Goal: Task Accomplishment & Management: Use online tool/utility

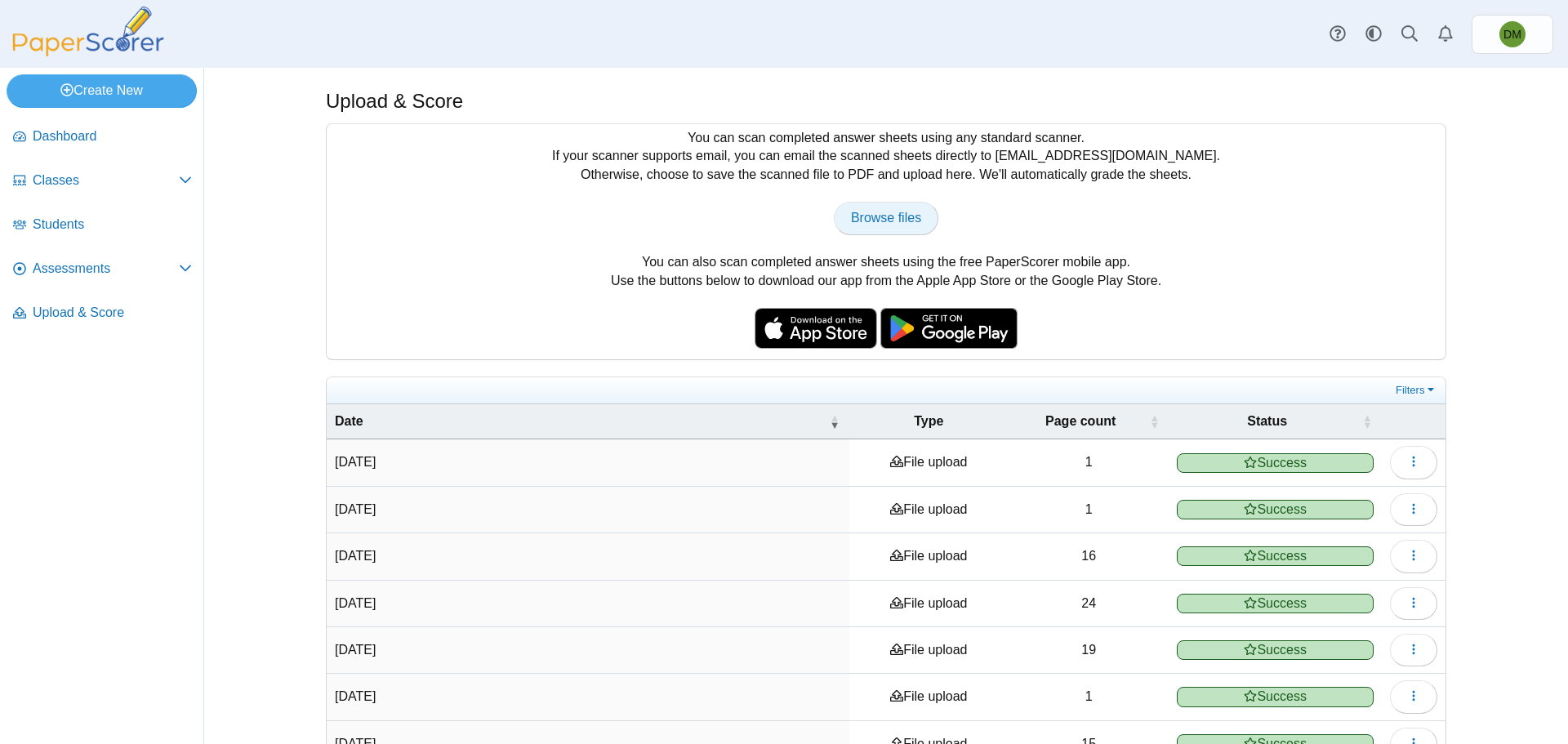
click at [883, 211] on span "Browse files" at bounding box center [886, 218] width 70 height 14
type input "**********"
click at [110, 264] on span "Assessments" at bounding box center [105, 268] width 146 height 18
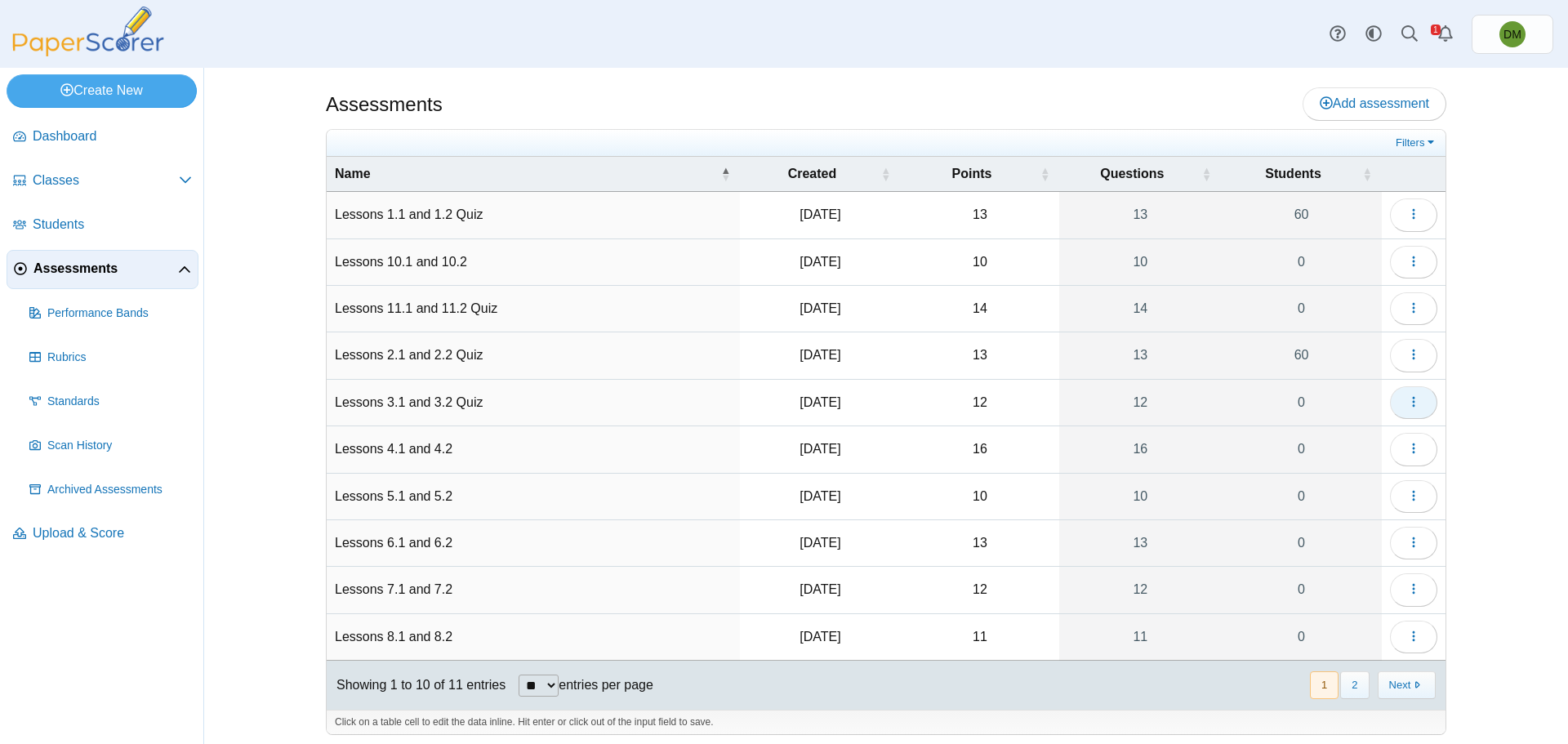
click at [1406, 405] on icon "button" at bounding box center [1413, 402] width 13 height 13
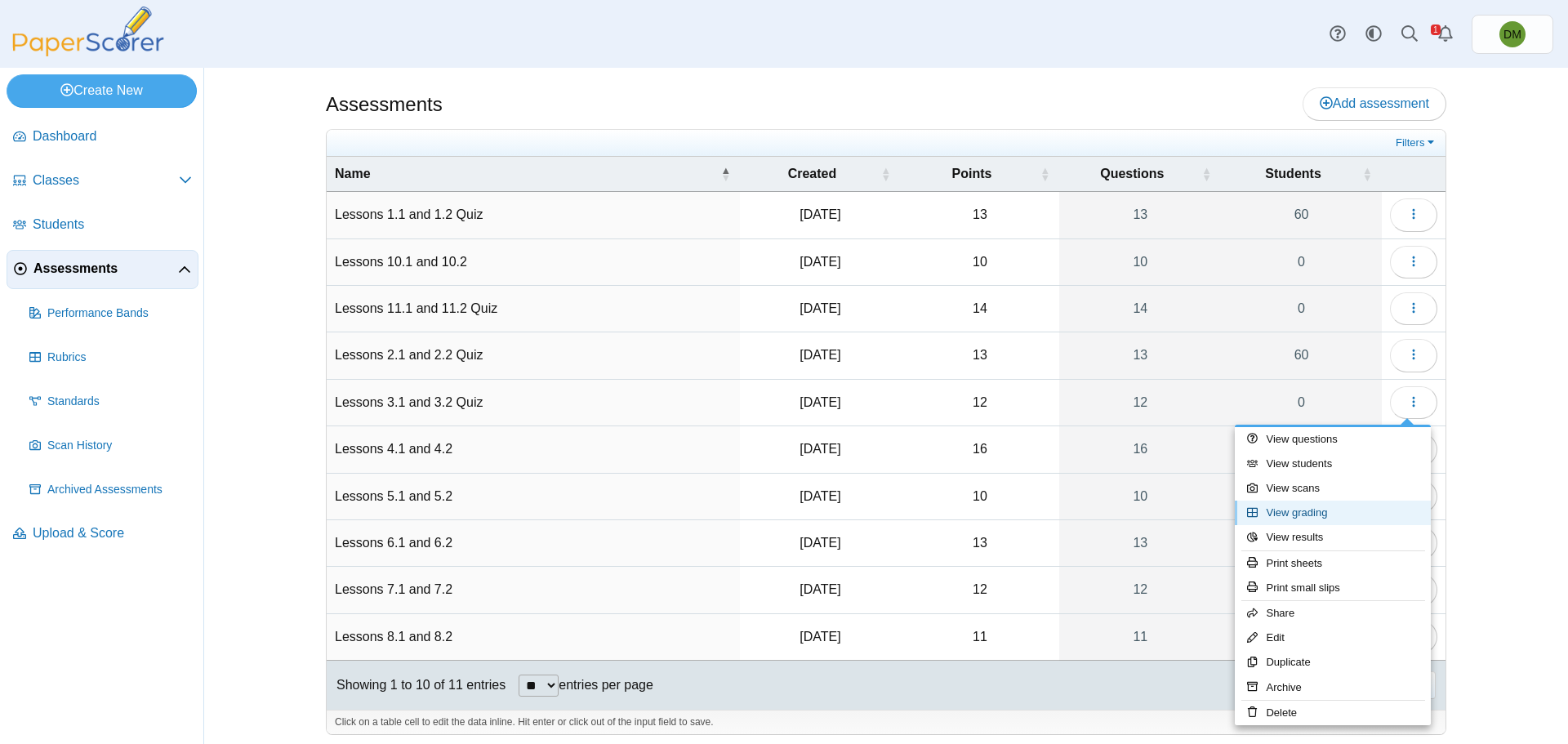
click at [1326, 519] on link "View grading" at bounding box center [1332, 513] width 196 height 25
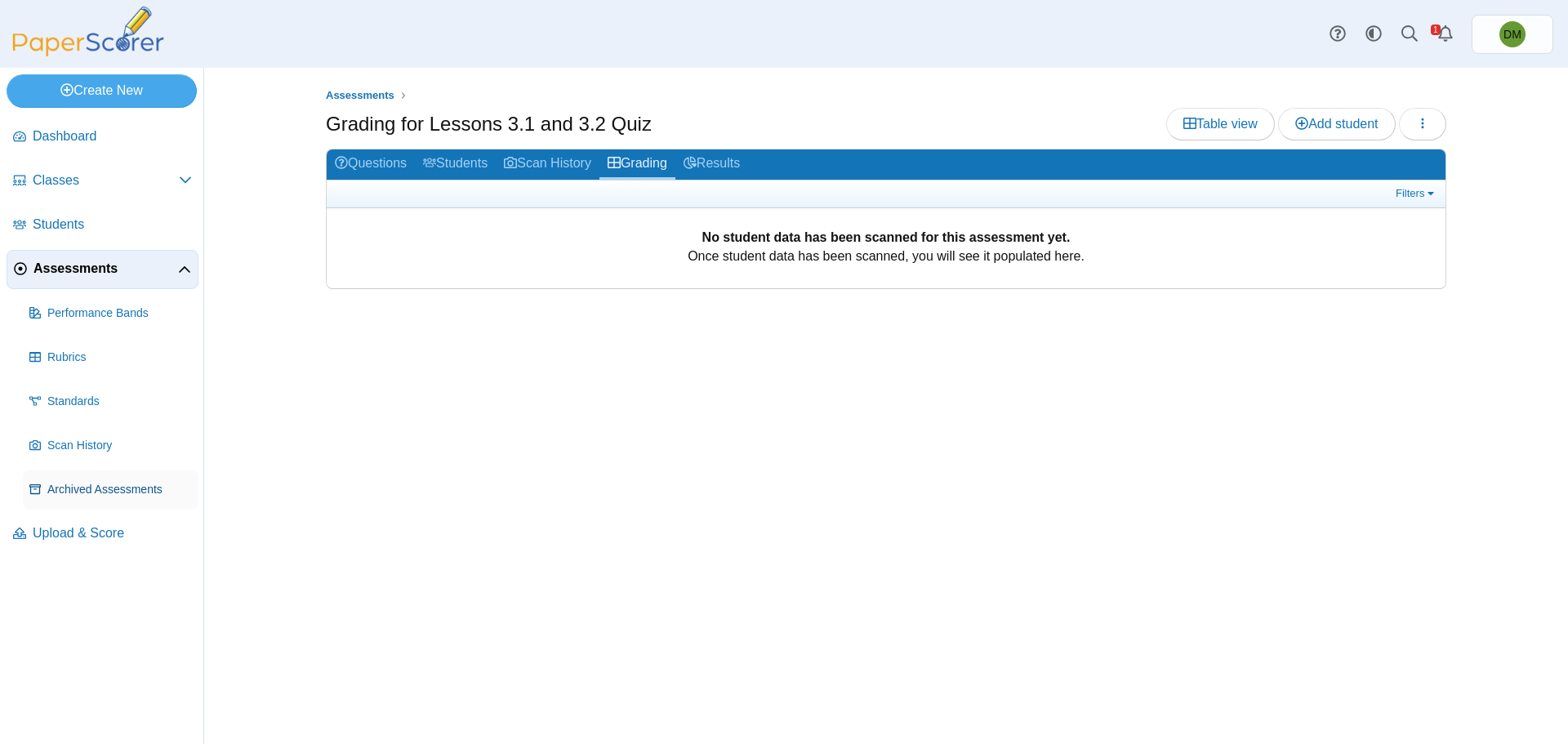
click at [118, 485] on span "Archived Assessments" at bounding box center [120, 489] width 144 height 16
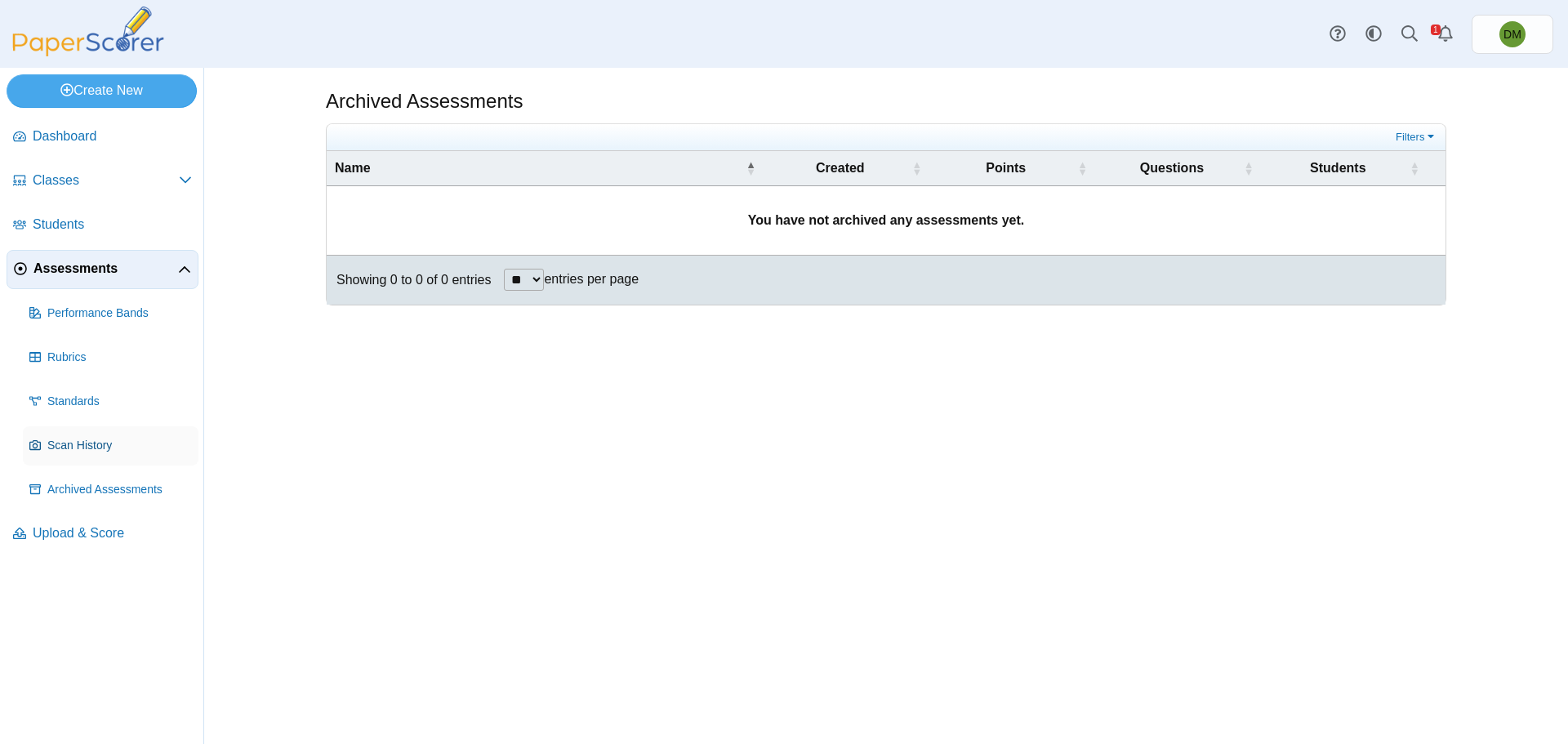
click at [126, 444] on span "Scan History" at bounding box center [120, 446] width 144 height 16
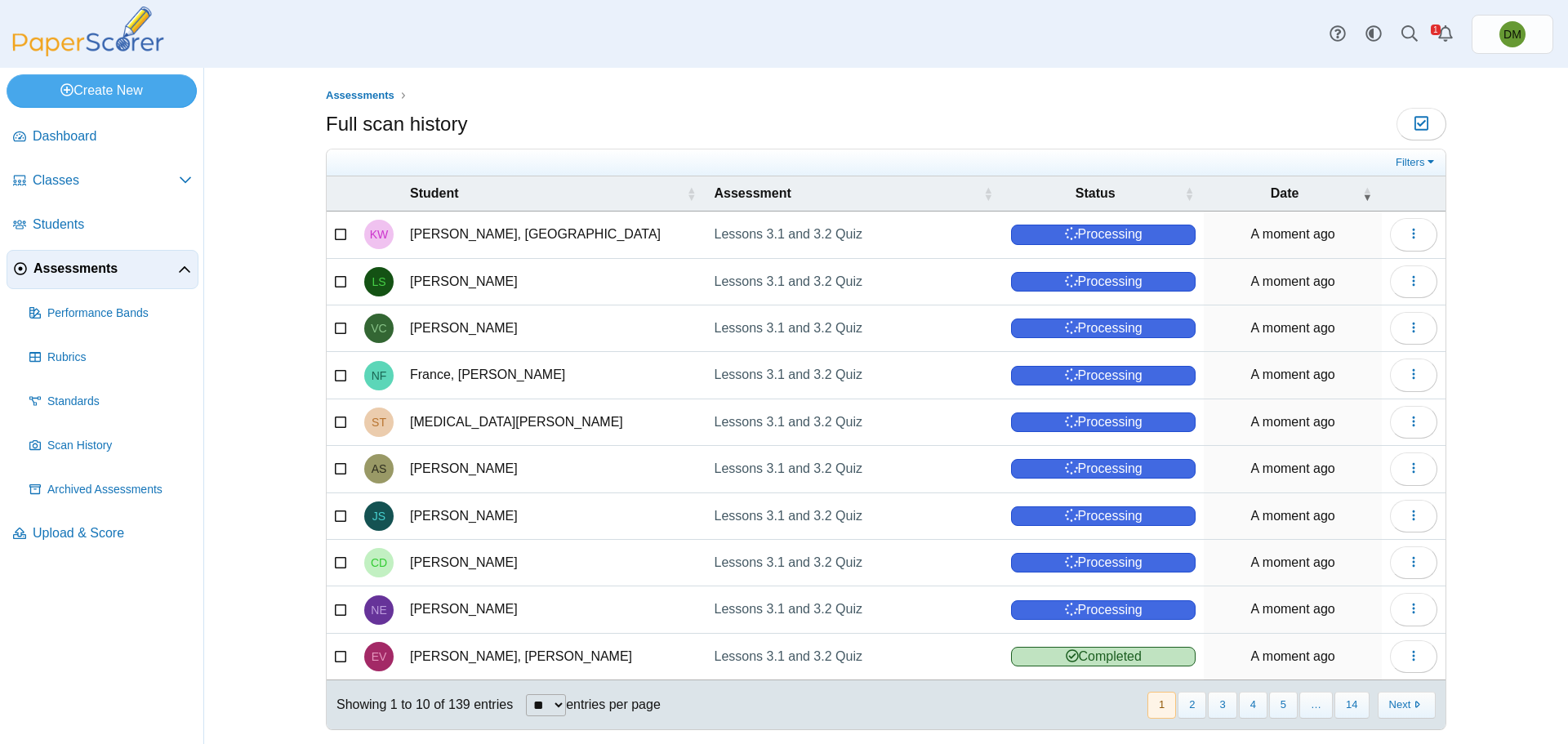
click at [180, 277] on span at bounding box center [184, 268] width 13 height 18
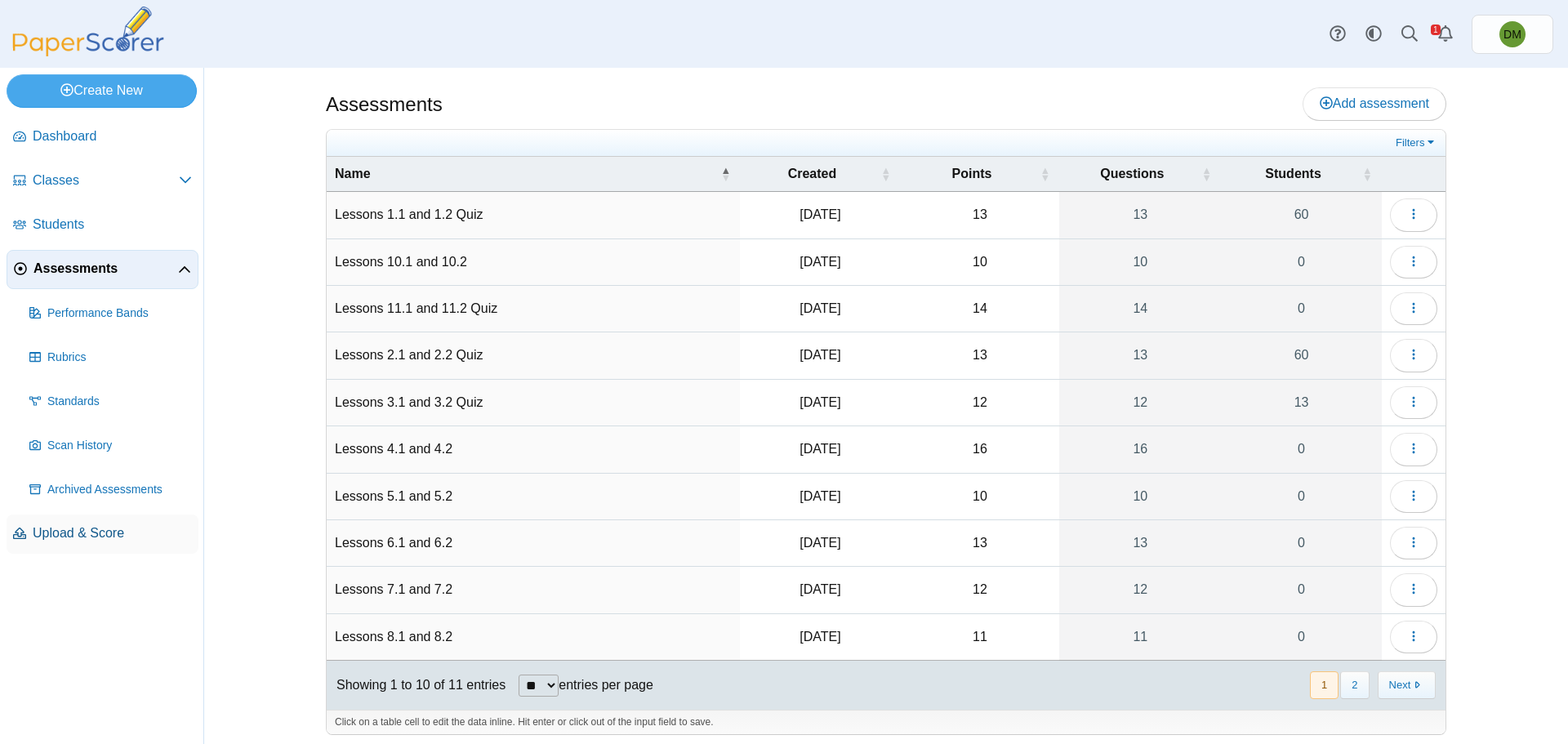
click at [88, 539] on span "Upload & Score" at bounding box center [112, 533] width 160 height 18
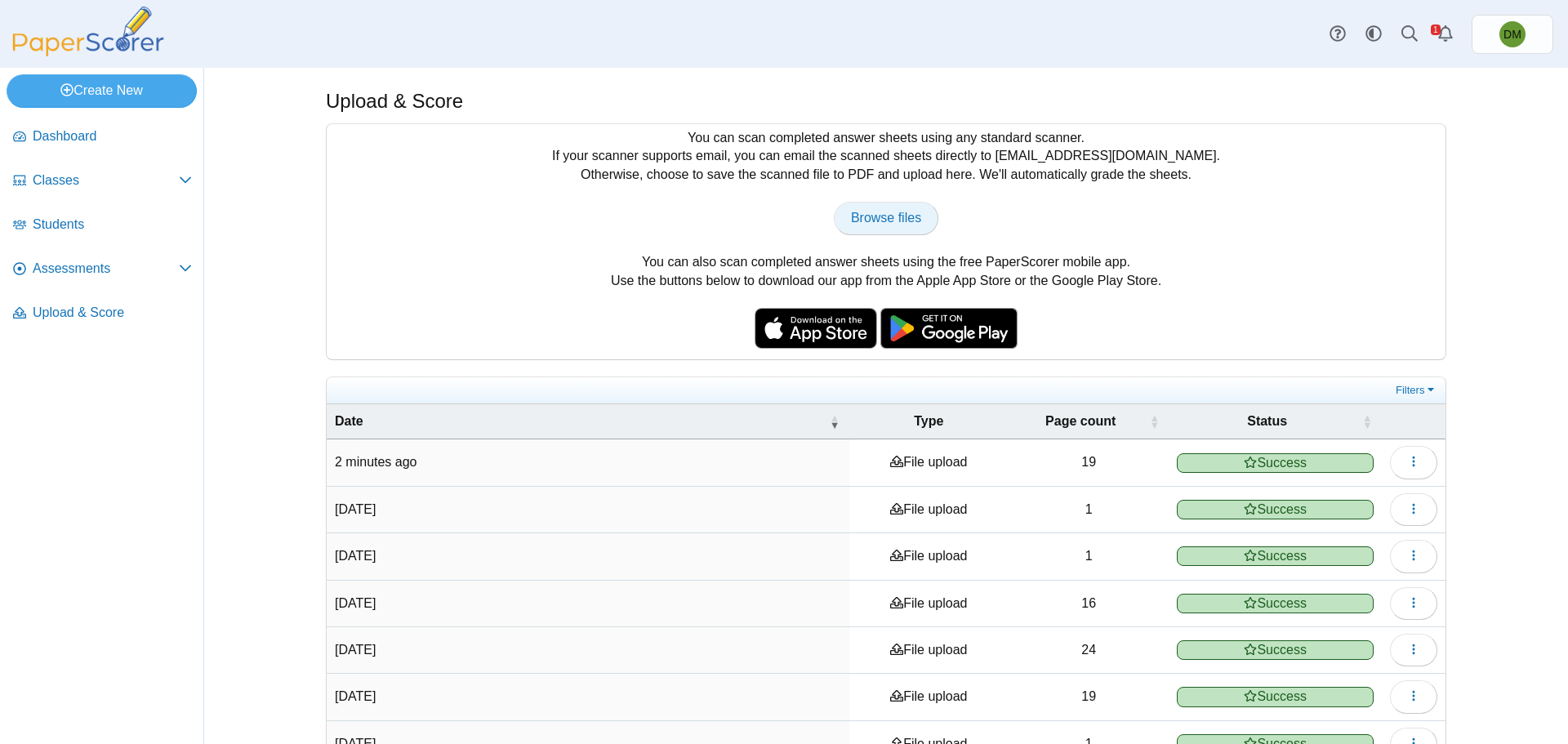
click at [908, 221] on span "Browse files" at bounding box center [886, 218] width 70 height 14
type input "**********"
click at [1443, 32] on icon "Alerts" at bounding box center [1444, 33] width 16 height 16
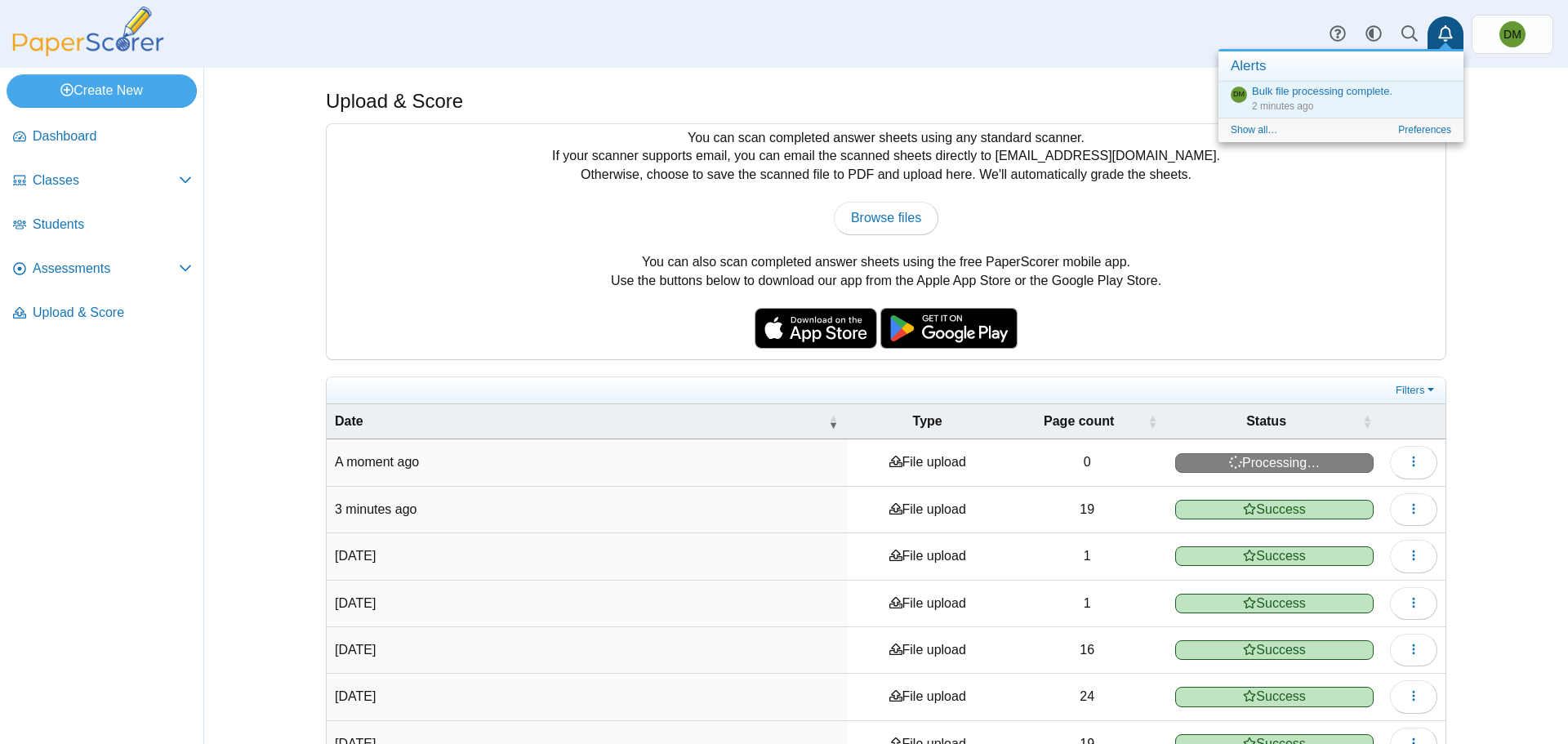
click at [1464, 200] on div "Upload & Score You can scan completed answer sheets using any standard scanner.…" at bounding box center [886, 405] width 1225 height 676
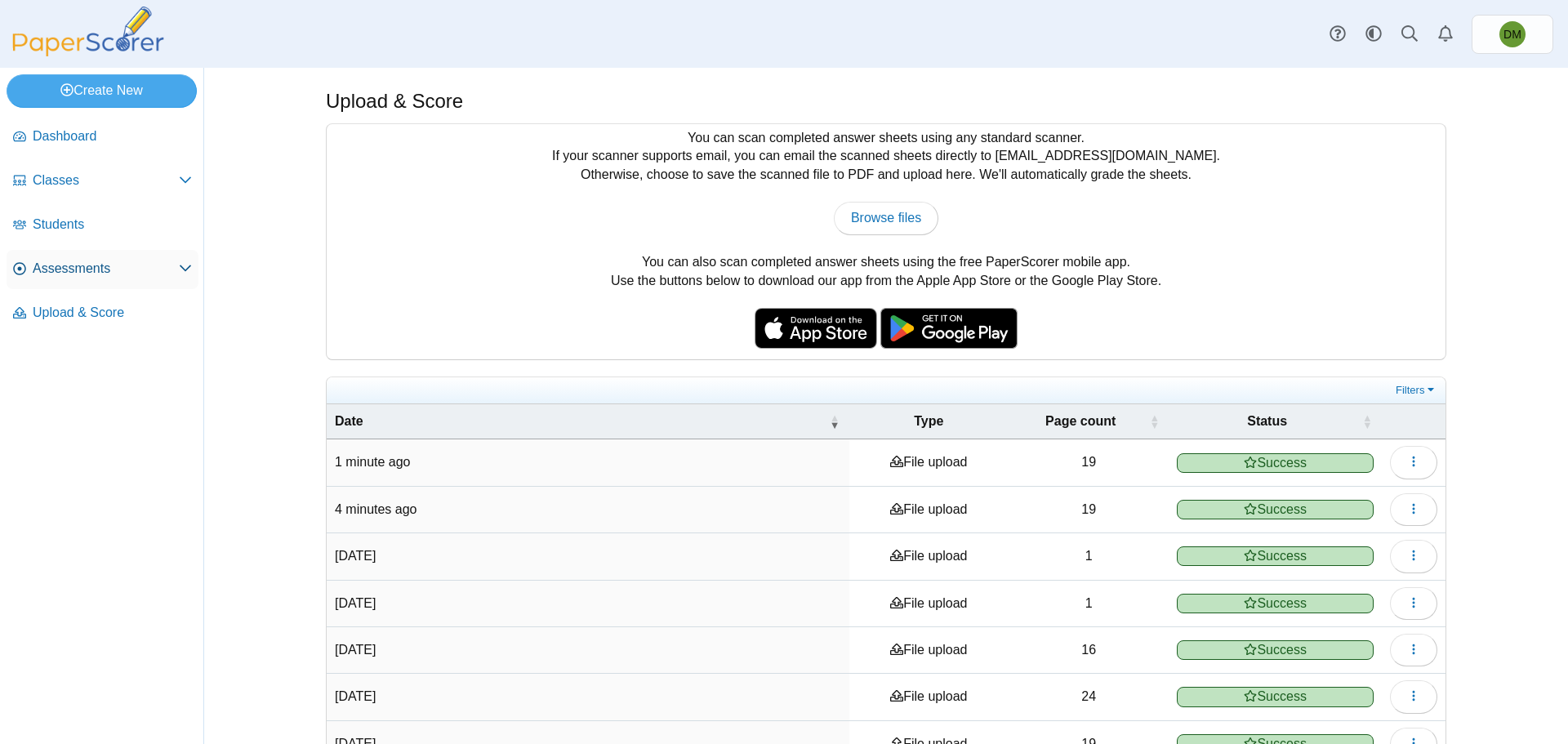
click at [177, 271] on span "Assessments" at bounding box center [105, 268] width 146 height 18
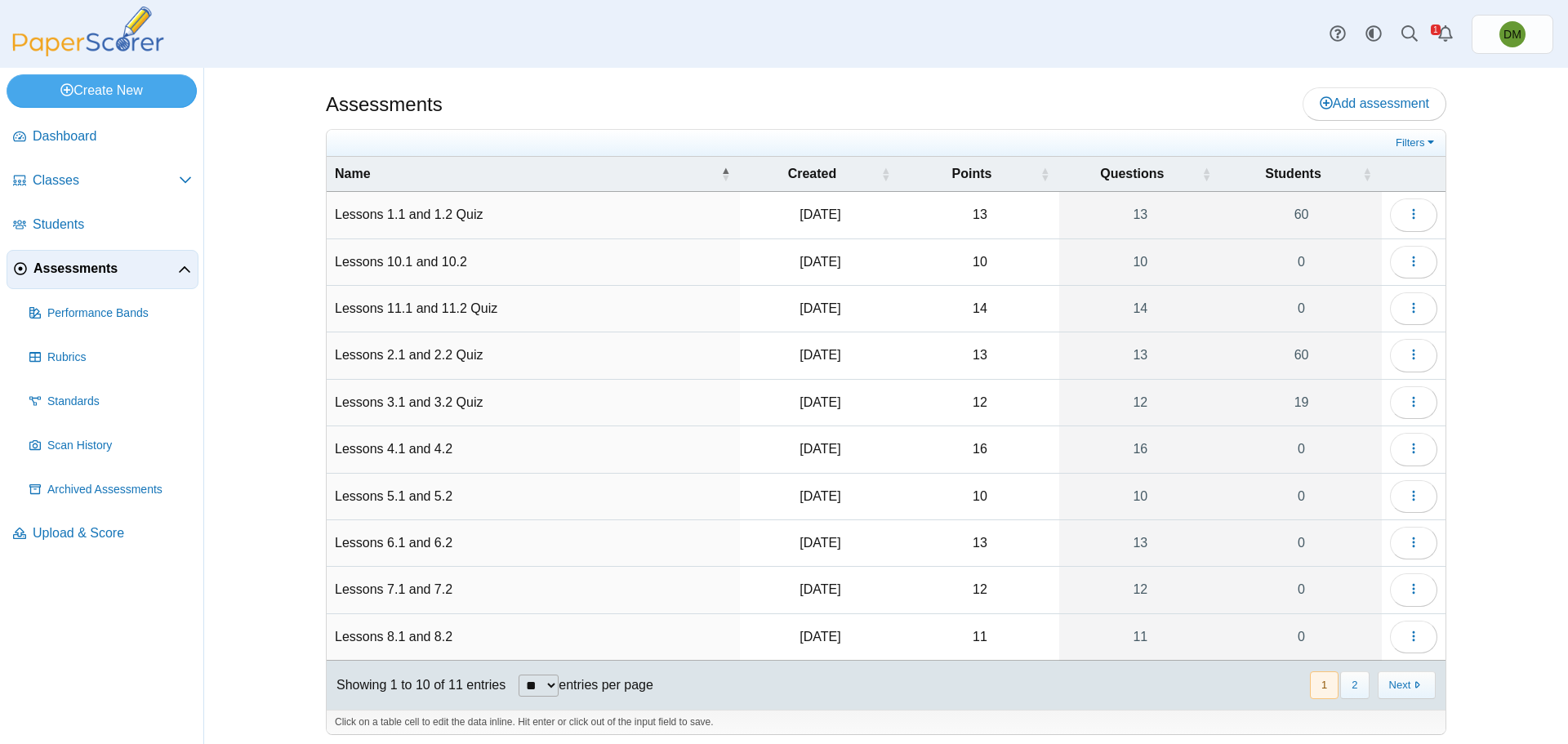
click at [180, 279] on link "Assessments" at bounding box center [103, 269] width 192 height 39
click at [1447, 37] on icon "Alerts" at bounding box center [1444, 33] width 16 height 16
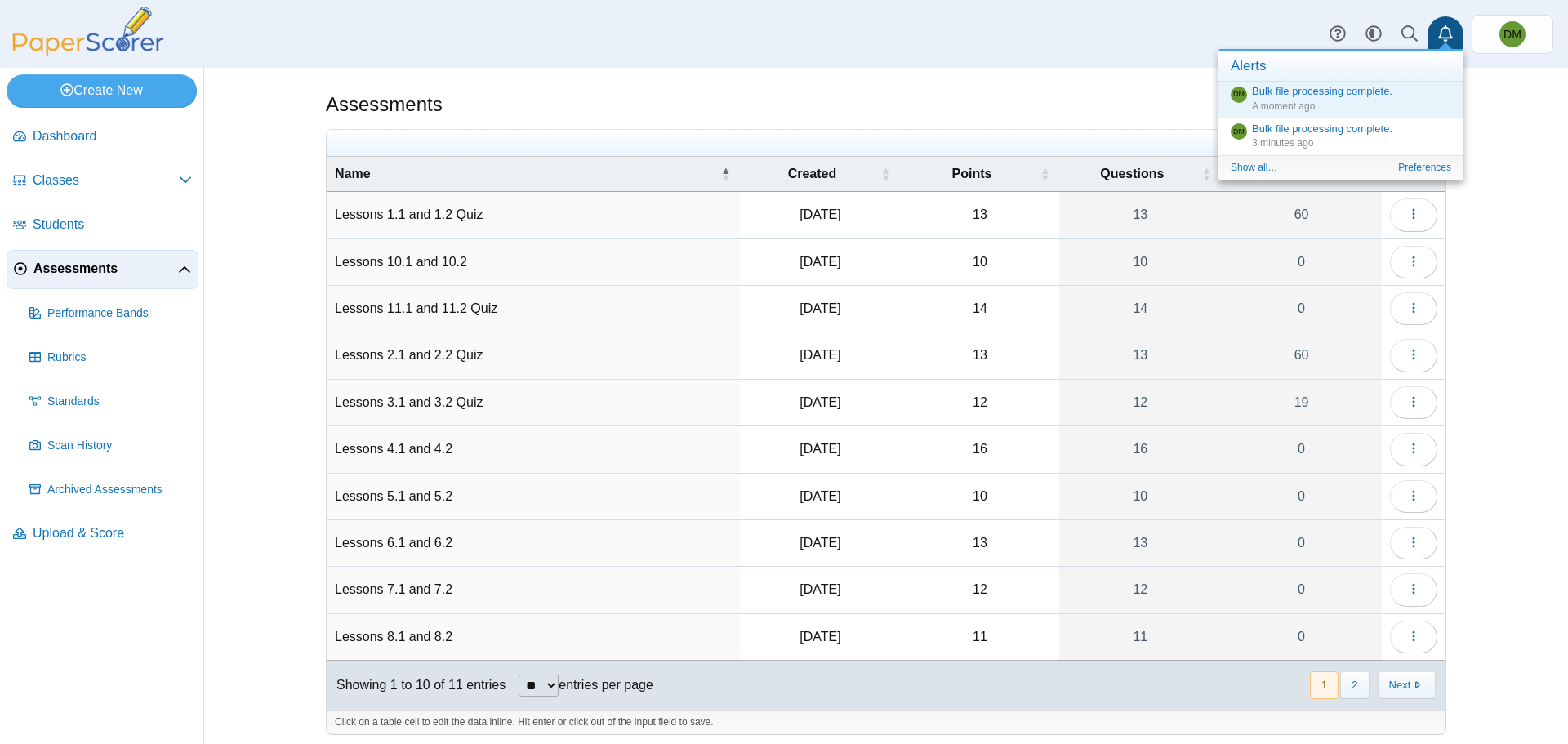
click at [1139, 48] on div "Dashboard Classes Archived classes Students Assessments" at bounding box center [784, 33] width 1568 height 67
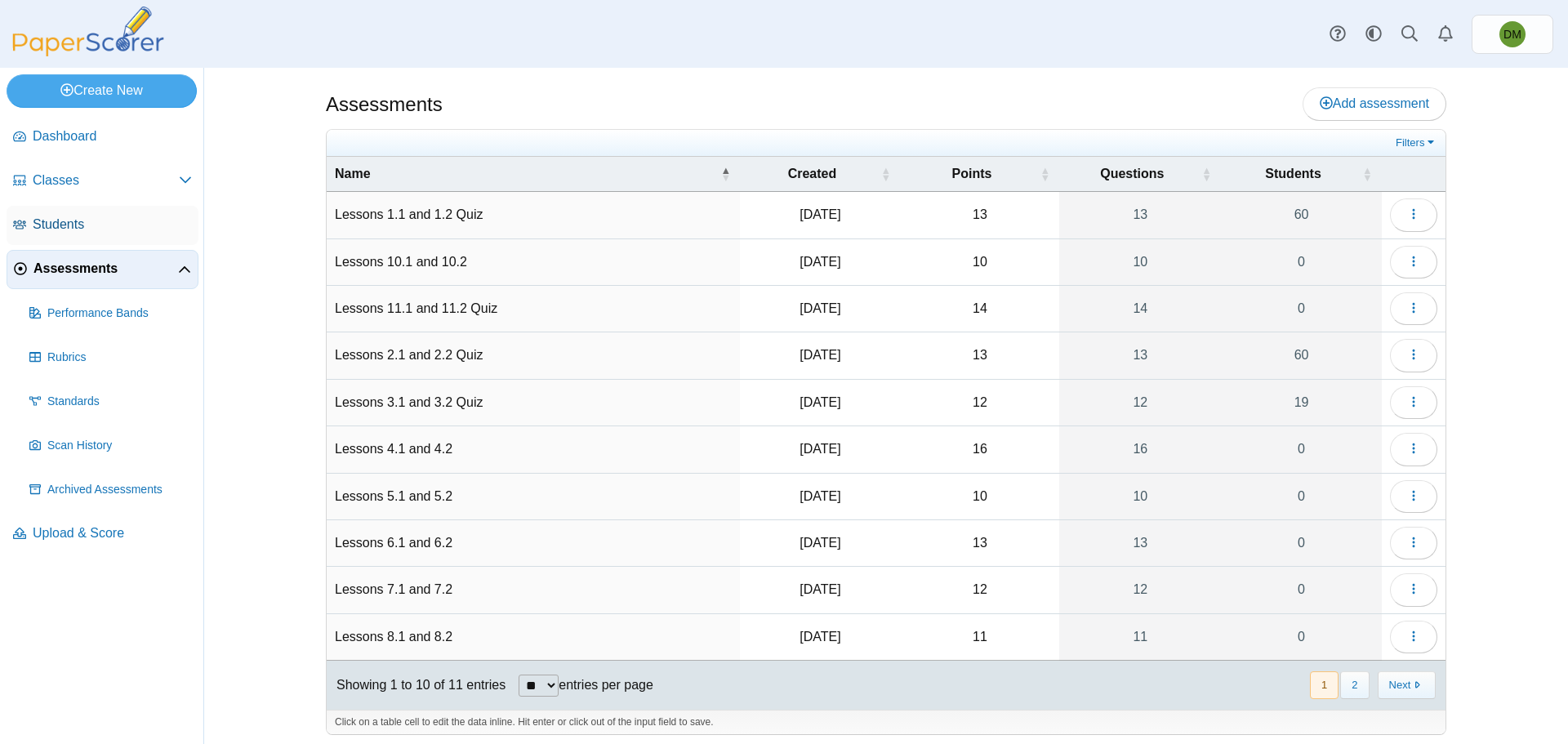
click at [138, 222] on span "Students" at bounding box center [112, 224] width 160 height 18
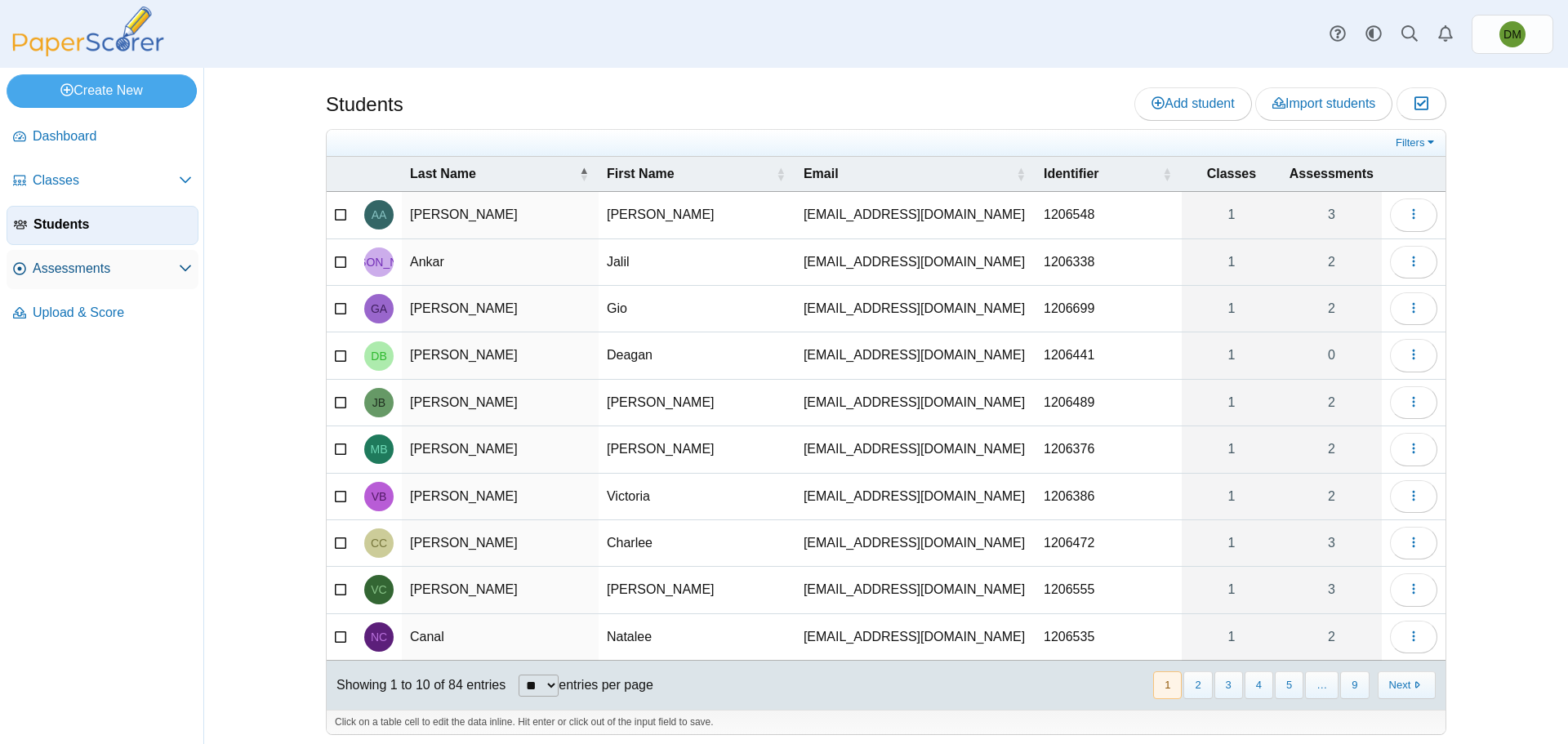
click at [182, 267] on use at bounding box center [185, 268] width 11 height 7
click at [187, 275] on icon at bounding box center [185, 271] width 13 height 13
click at [187, 275] on icon at bounding box center [185, 268] width 13 height 13
click at [147, 320] on span "Performance Bands" at bounding box center [120, 313] width 144 height 16
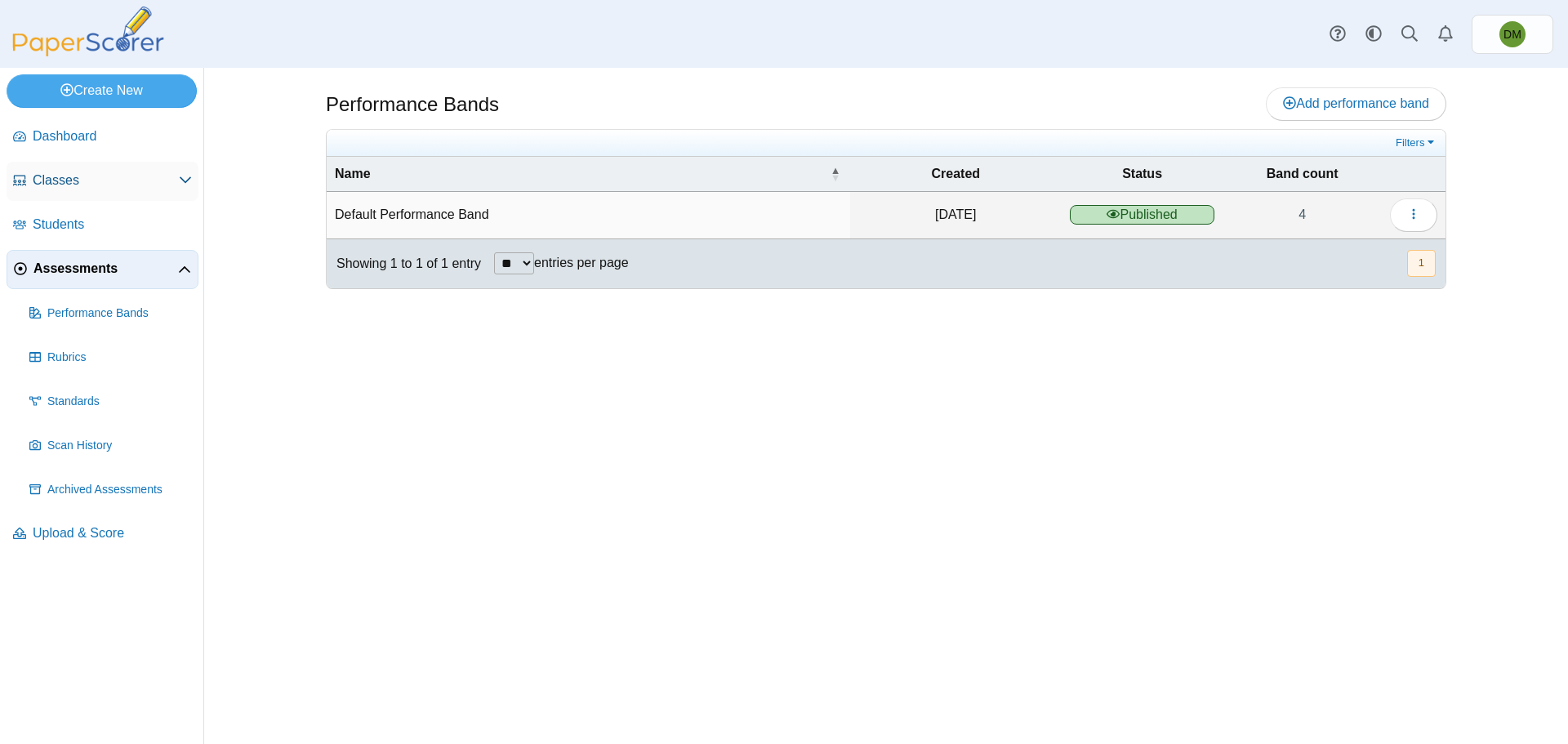
click at [182, 177] on icon at bounding box center [185, 180] width 13 height 13
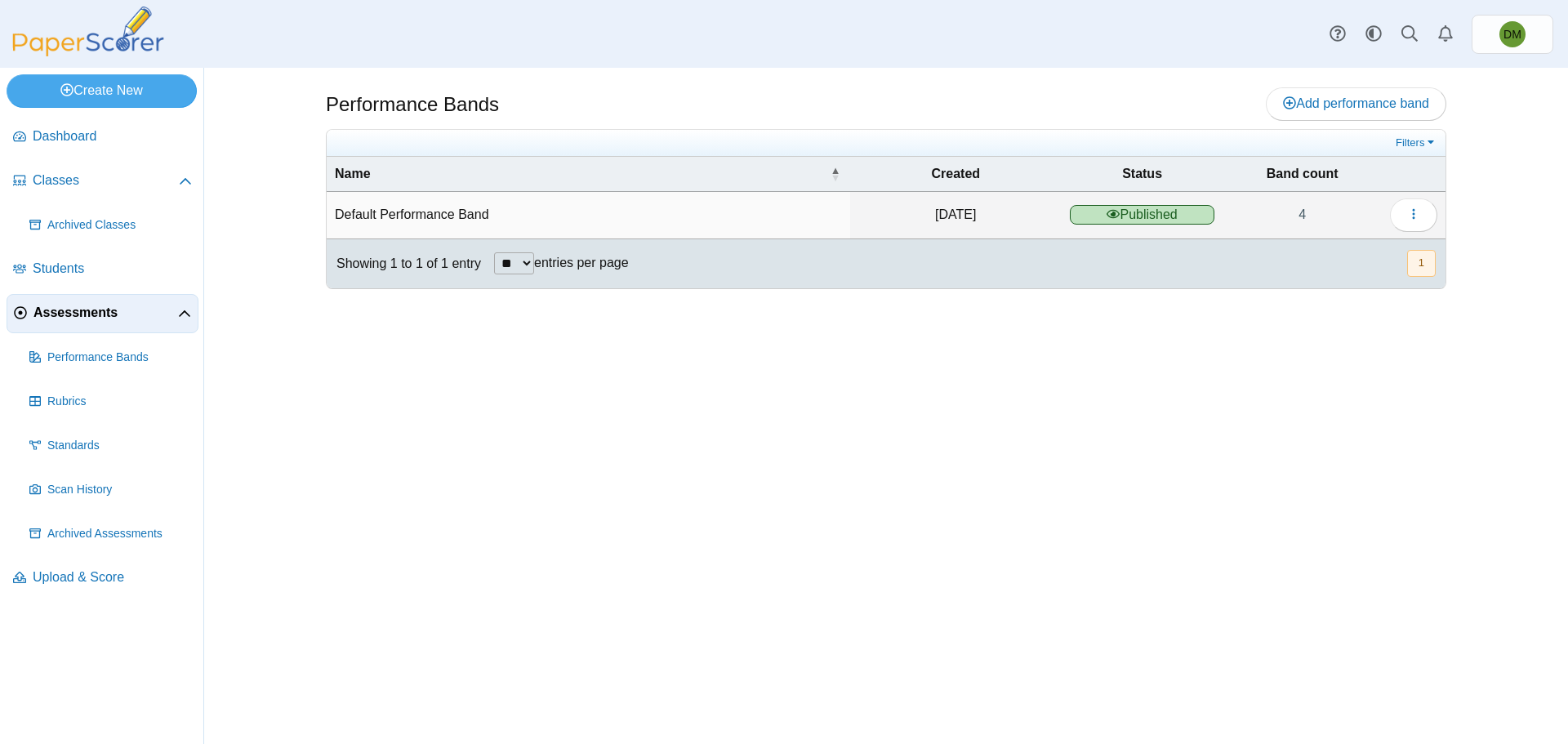
click at [185, 316] on icon at bounding box center [184, 315] width 13 height 13
click at [112, 135] on span "Dashboard" at bounding box center [112, 136] width 160 height 18
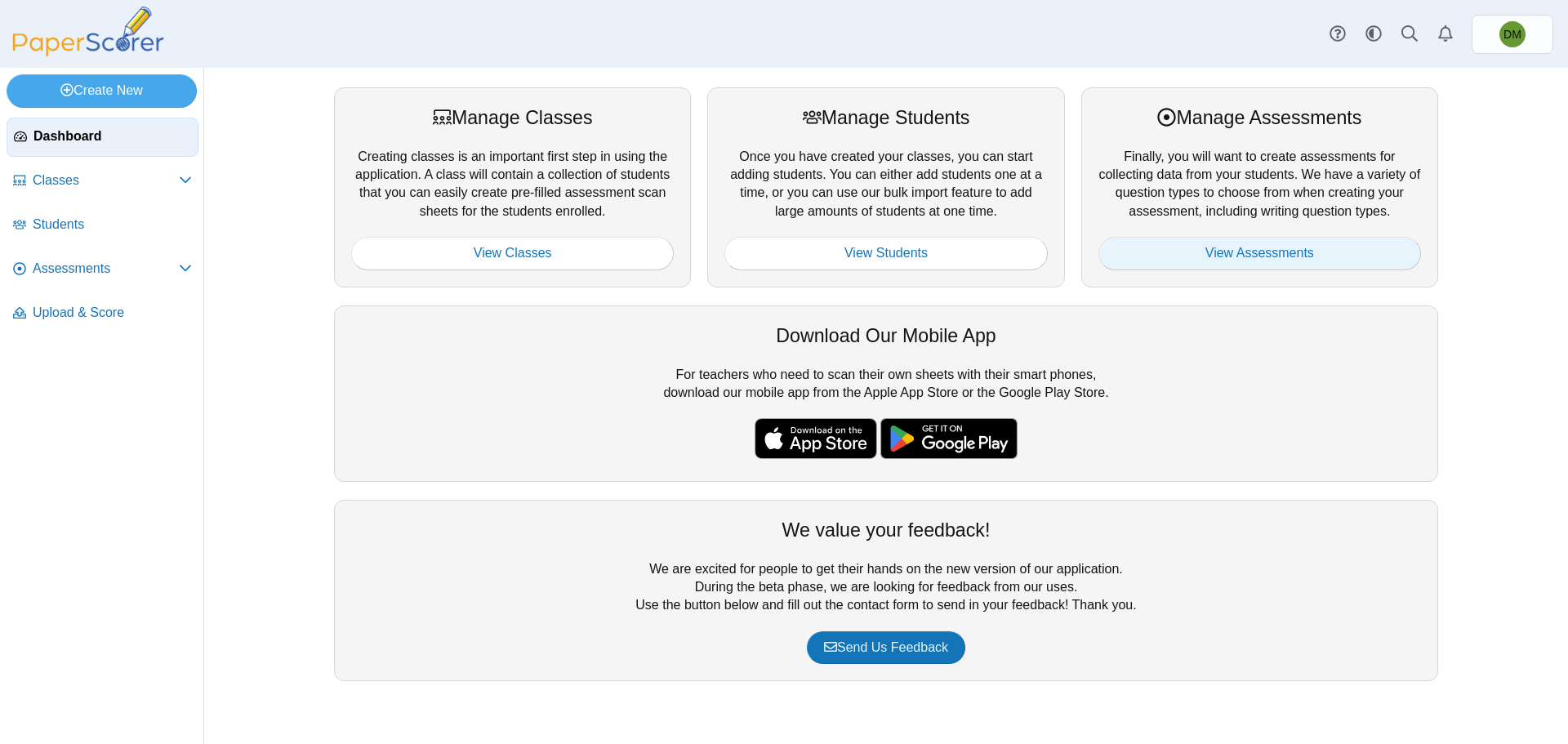
click at [1253, 255] on link "View Assessments" at bounding box center [1259, 253] width 322 height 32
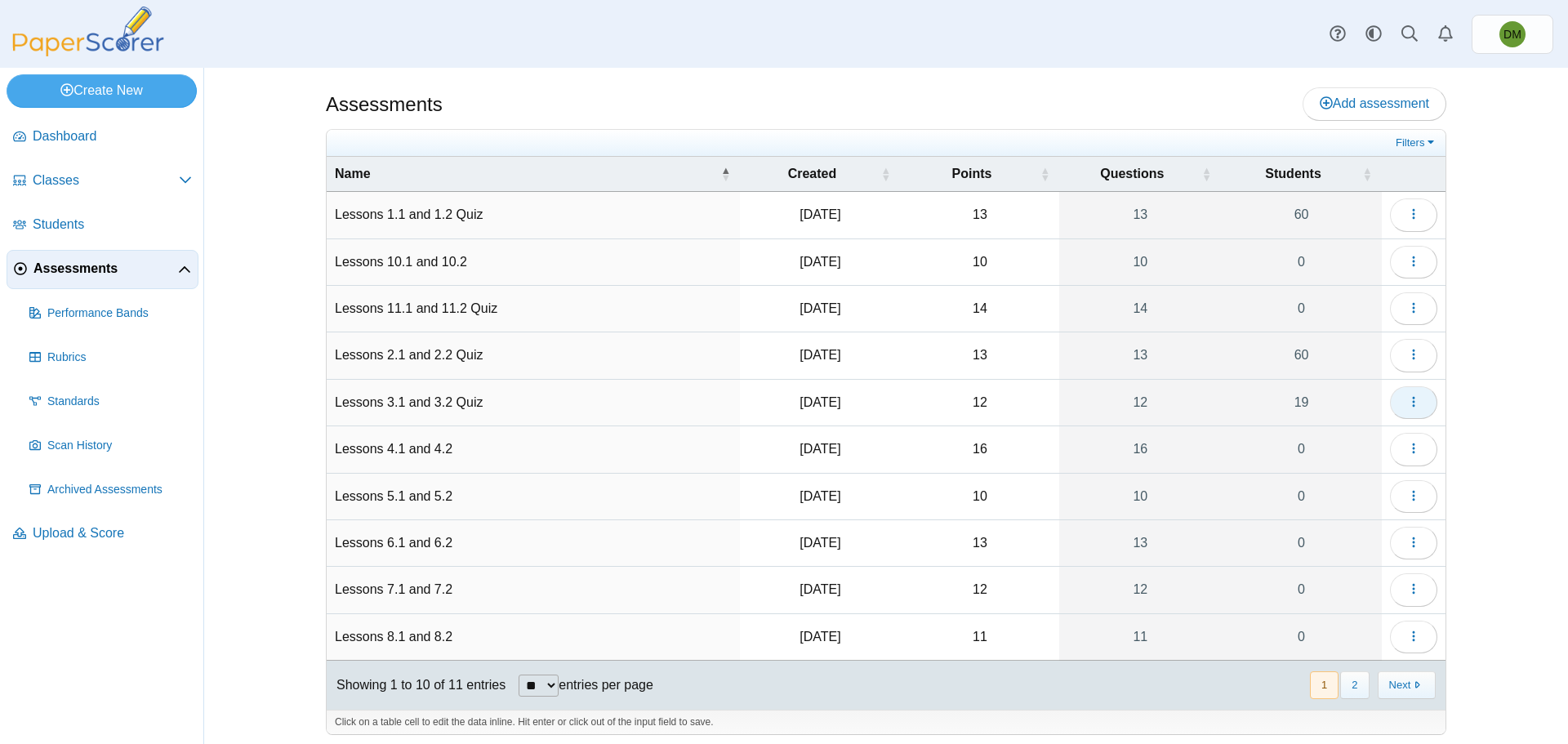
click at [1412, 395] on icon "button" at bounding box center [1413, 402] width 13 height 13
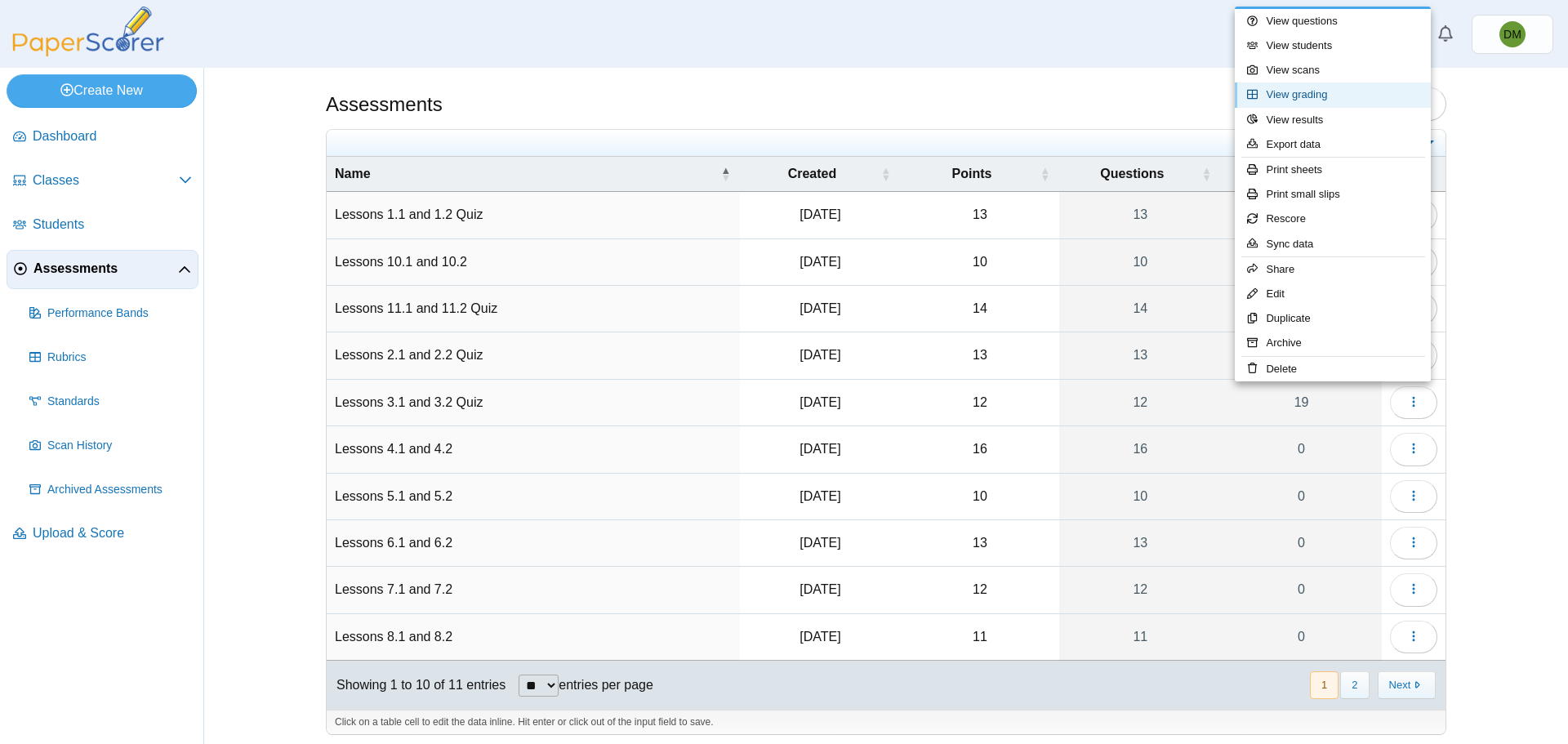
click at [1319, 100] on link "View grading" at bounding box center [1332, 95] width 196 height 25
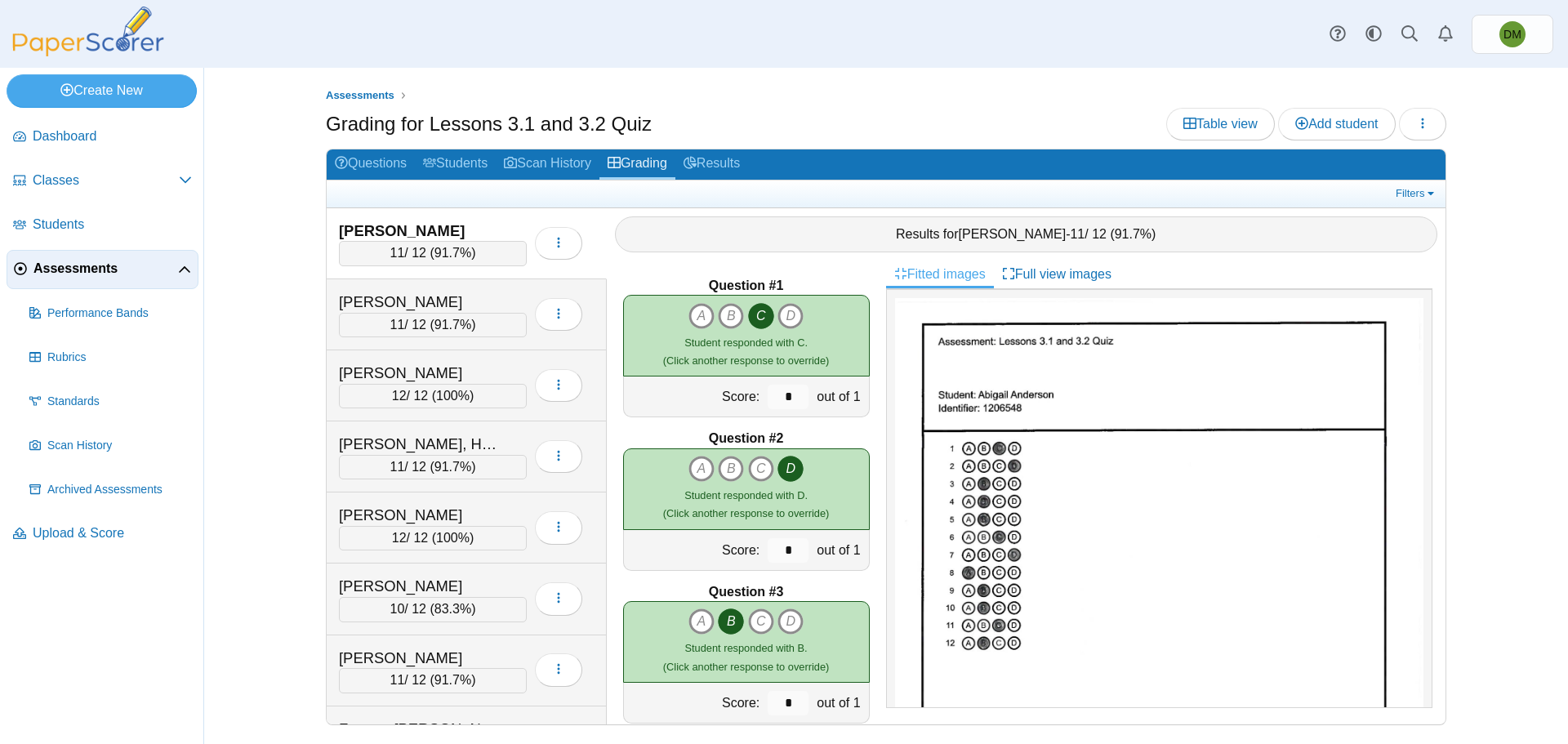
click at [763, 82] on div "Assessments Grading for Lessons 3.1 and 3.2 Quiz Table view Add student Loading…" at bounding box center [886, 405] width 1225 height 676
